Goal: Find specific page/section: Find specific page/section

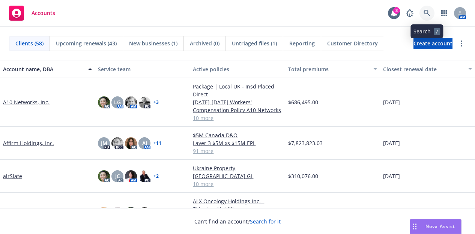
click at [424, 11] on icon at bounding box center [427, 13] width 6 height 6
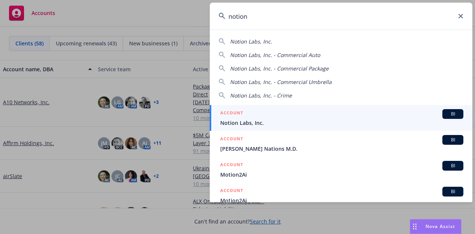
type input "notion"
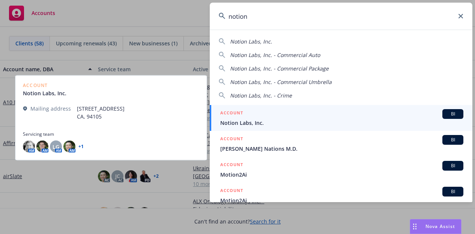
click at [243, 123] on span "Notion Labs, Inc." at bounding box center [341, 123] width 243 height 8
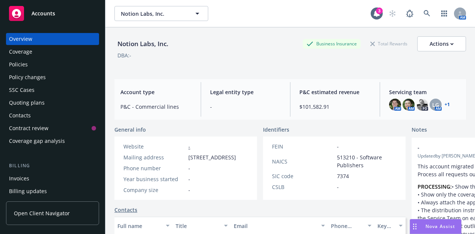
click at [23, 64] on div "Policies" at bounding box center [18, 65] width 19 height 12
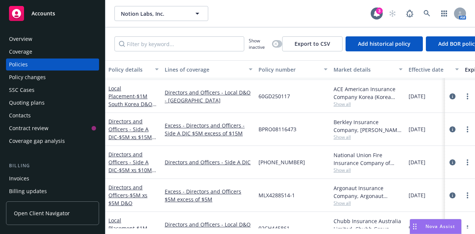
scroll to position [452, 0]
click at [138, 126] on link "Directors and Officers - Side A DIC - $5M xs $15M Side A DIC" at bounding box center [130, 132] width 44 height 31
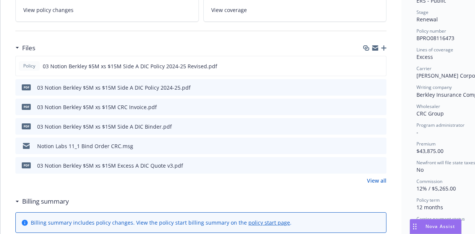
scroll to position [163, 0]
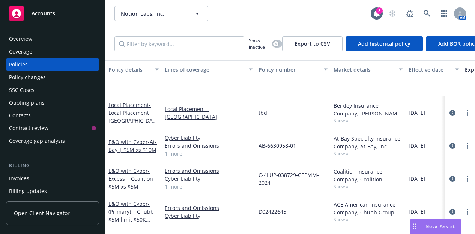
scroll to position [152, 0]
